Goal: Information Seeking & Learning: Check status

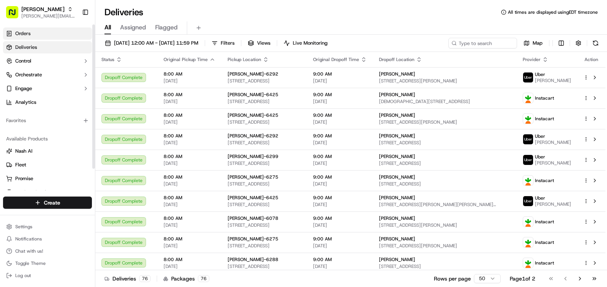
click at [61, 35] on link "Orders" at bounding box center [47, 33] width 89 height 12
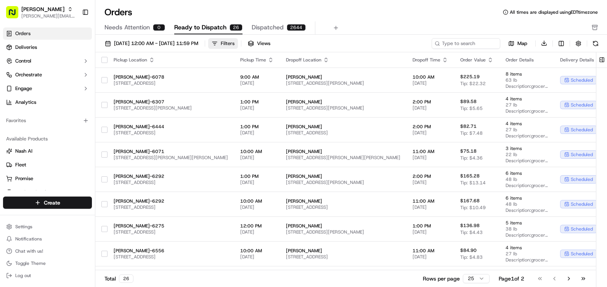
click at [235, 43] on div "Filters" at bounding box center [228, 43] width 14 height 7
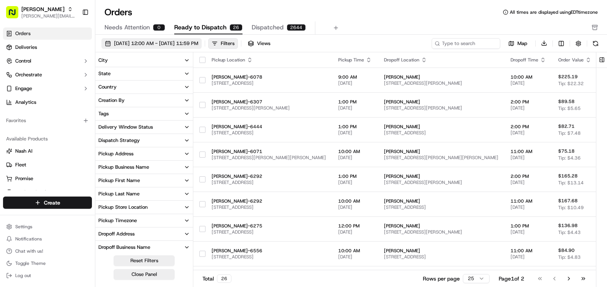
click at [145, 45] on span "[DATE] 12:00 AM - [DATE] 11:59 PM" at bounding box center [156, 43] width 84 height 7
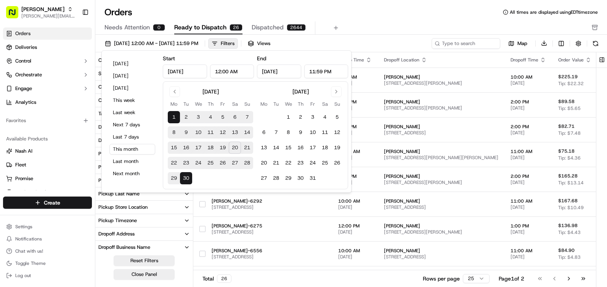
click at [223, 149] on button "19" at bounding box center [223, 147] width 12 height 12
type input "[DATE]"
click at [223, 149] on button "19" at bounding box center [223, 147] width 12 height 12
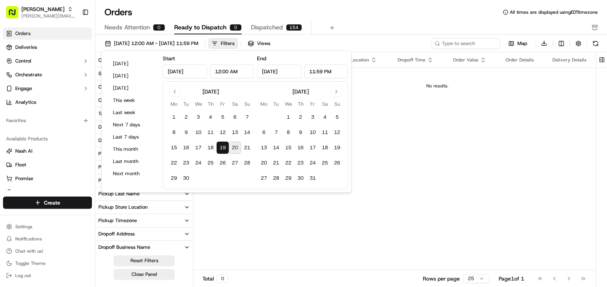
click at [389, 6] on div "Orders All times are displayed using EDT timezone Needs Attention 0 Ready to Di…" at bounding box center [351, 143] width 512 height 287
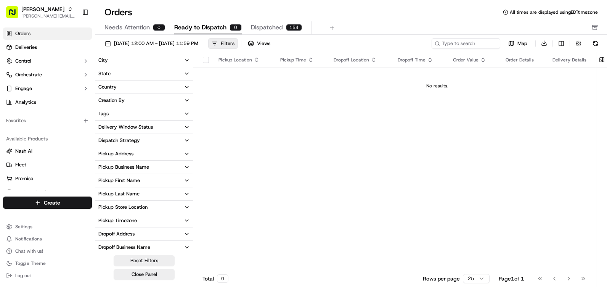
click at [260, 26] on span "Dispatched" at bounding box center [267, 27] width 32 height 9
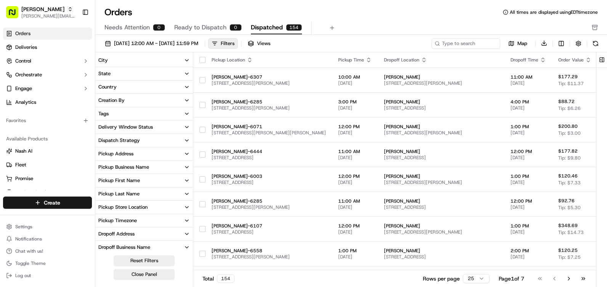
click at [196, 26] on span "Ready to Dispatch" at bounding box center [200, 27] width 52 height 9
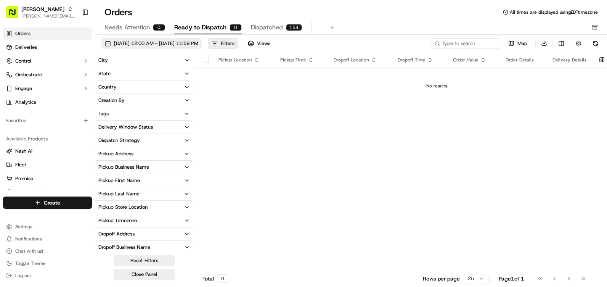
click at [164, 43] on span "[DATE] 12:00 AM - [DATE] 11:59 PM" at bounding box center [156, 43] width 84 height 7
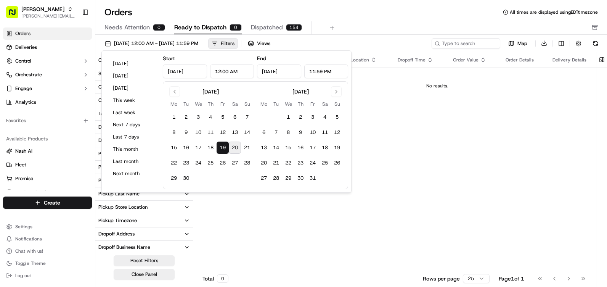
click at [221, 144] on button "19" at bounding box center [223, 147] width 12 height 12
click at [223, 151] on button "19" at bounding box center [223, 147] width 12 height 12
click at [337, 13] on div "Orders All times are displayed using EDT timezone" at bounding box center [351, 12] width 512 height 12
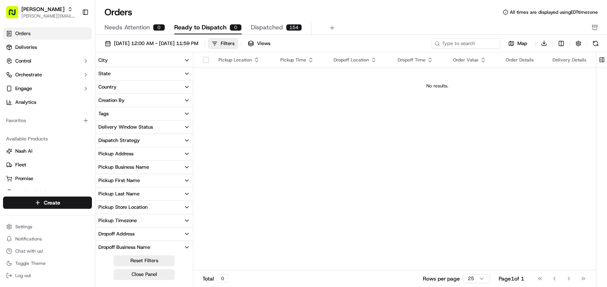
click at [141, 63] on button "City" at bounding box center [144, 60] width 98 height 13
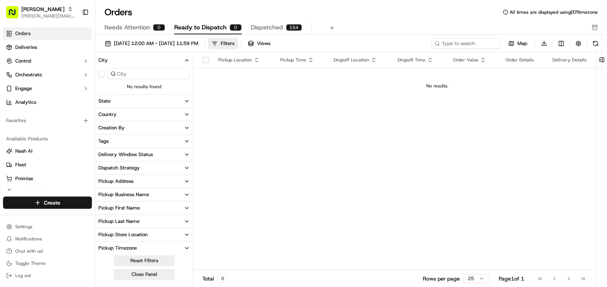
click at [121, 70] on input at bounding box center [149, 73] width 82 height 11
type input "dunca"
click at [140, 100] on button "State" at bounding box center [144, 101] width 98 height 13
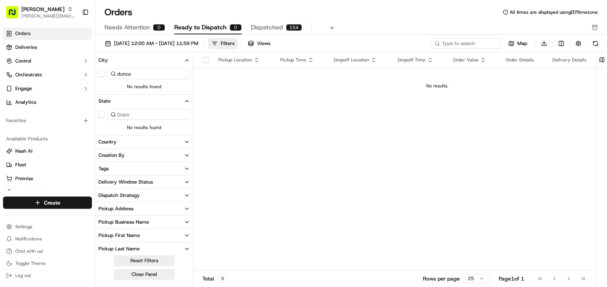
click at [145, 74] on input "dunca" at bounding box center [149, 73] width 82 height 11
drag, startPoint x: 145, startPoint y: 73, endPoint x: 97, endPoint y: 88, distance: 49.6
click at [97, 88] on div "dunca No results found" at bounding box center [144, 78] width 98 height 23
click at [101, 73] on button "button" at bounding box center [101, 74] width 6 height 6
click at [121, 74] on input at bounding box center [149, 73] width 82 height 11
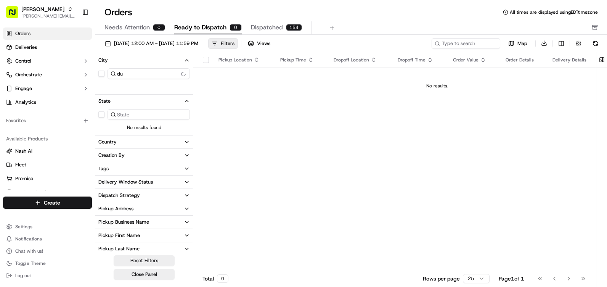
type input "d"
